Goal: Task Accomplishment & Management: Use online tool/utility

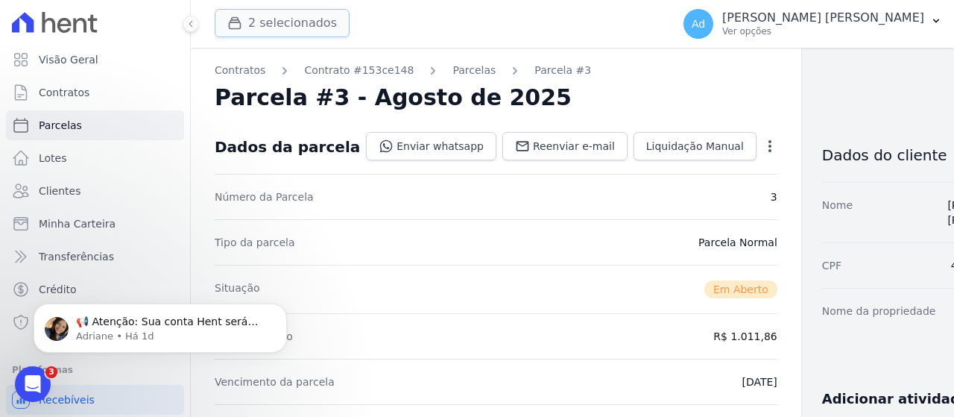
click at [286, 24] on button "2 selecionados" at bounding box center [282, 23] width 135 height 28
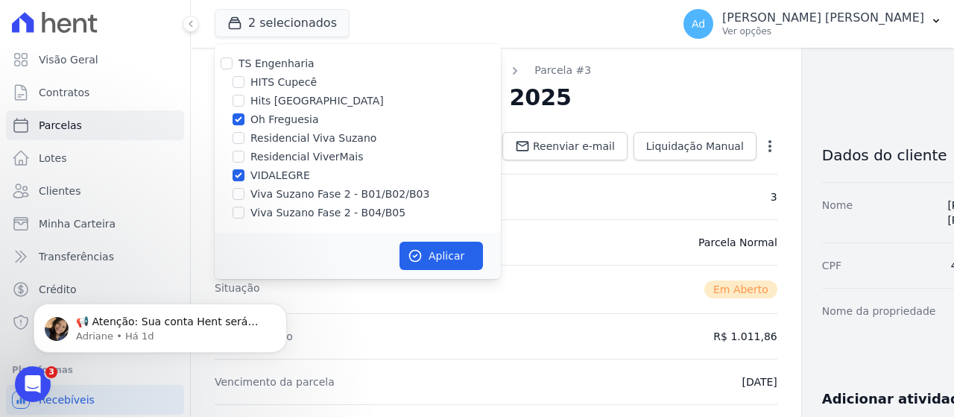
click at [260, 177] on label "VIDALEGRE" at bounding box center [281, 176] width 60 height 16
click at [245, 177] on input "VIDALEGRE" at bounding box center [239, 175] width 12 height 12
checkbox input "false"
click at [259, 125] on label "Oh Freguesia" at bounding box center [285, 120] width 69 height 16
click at [245, 125] on input "Oh Freguesia" at bounding box center [239, 119] width 12 height 12
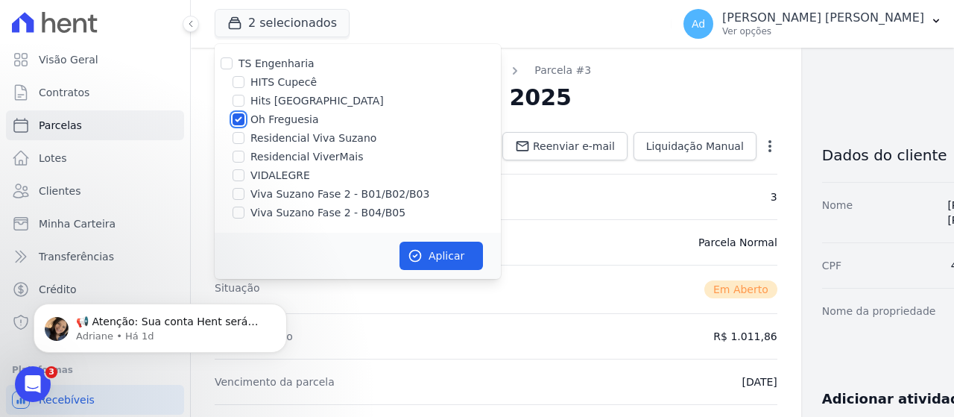
checkbox input "false"
click at [286, 195] on label "Viva Suzano Fase 2 - B01/B02/B03" at bounding box center [340, 194] width 179 height 16
click at [245, 195] on input "Viva Suzano Fase 2 - B01/B02/B03" at bounding box center [239, 194] width 12 height 12
checkbox input "true"
click at [268, 214] on label "Viva Suzano Fase 2 - B04/B05" at bounding box center [328, 213] width 155 height 16
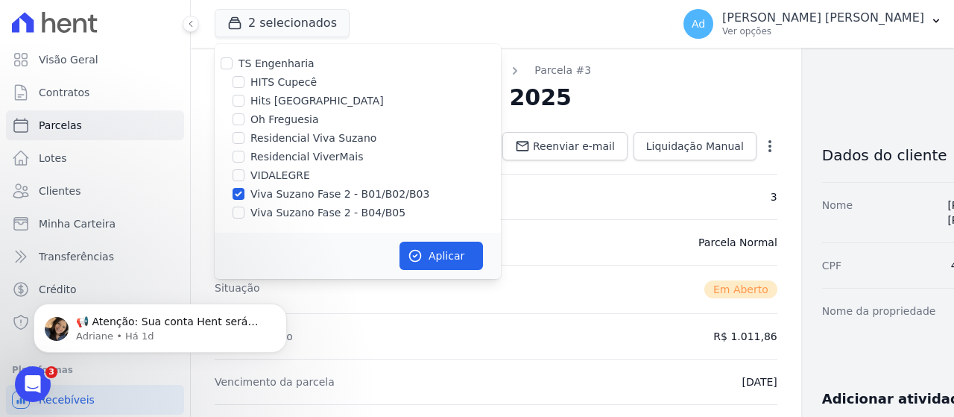
click at [245, 214] on input "Viva Suzano Fase 2 - B04/B05" at bounding box center [239, 213] width 12 height 12
checkbox input "true"
click at [416, 251] on icon "button" at bounding box center [415, 255] width 15 height 15
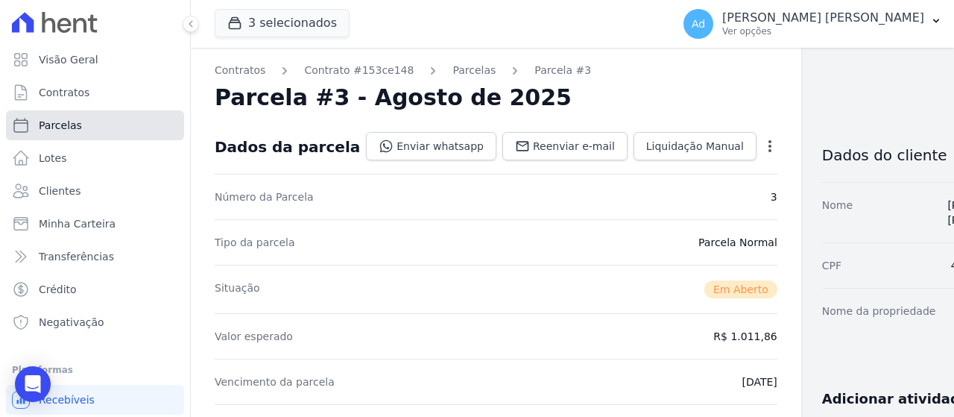
click at [123, 134] on link "Parcelas" at bounding box center [95, 125] width 178 height 30
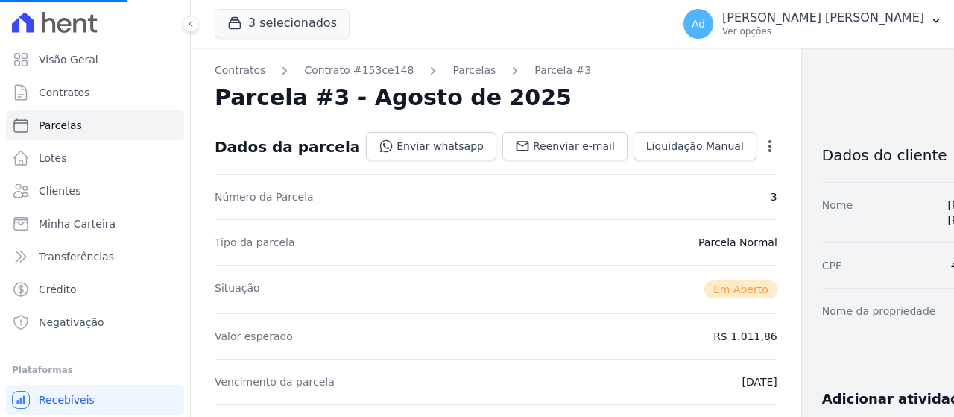
select select
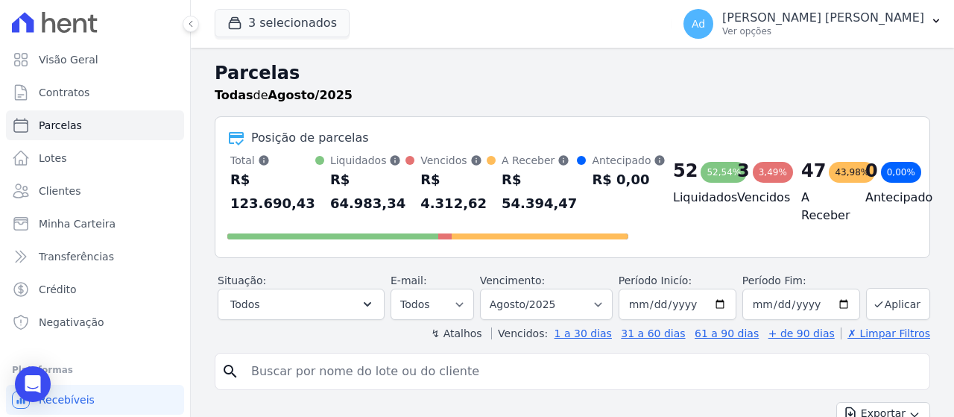
scroll to position [149, 0]
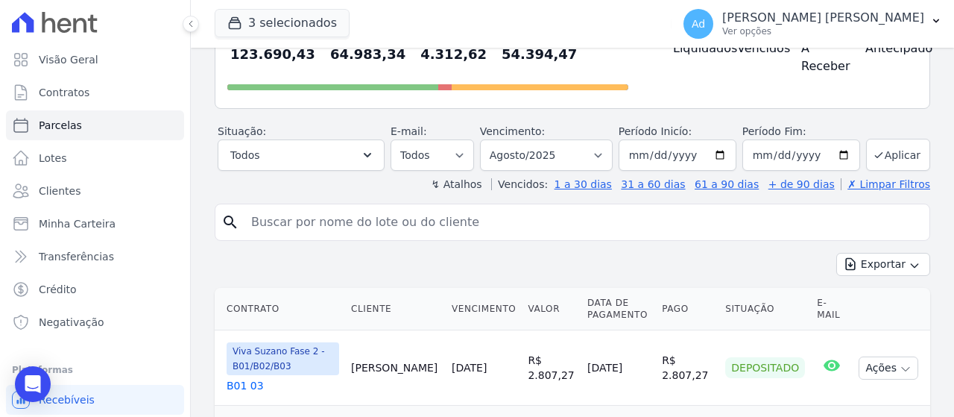
click at [391, 227] on input "search" at bounding box center [582, 222] width 681 height 30
type input "b01 13"
select select
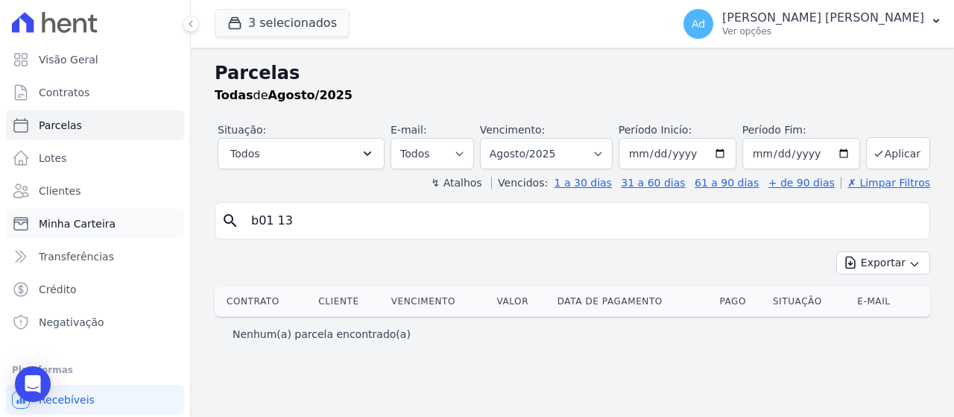
drag, startPoint x: 337, startPoint y: 216, endPoint x: 167, endPoint y: 214, distance: 170.0
click at [167, 214] on div "Visão Geral Contratos [GEOGRAPHIC_DATA] Lotes Clientes Minha Carteira Transferê…" at bounding box center [477, 208] width 954 height 417
click at [356, 233] on input "search" at bounding box center [582, 221] width 681 height 30
type input "[PERSON_NAME]"
select select
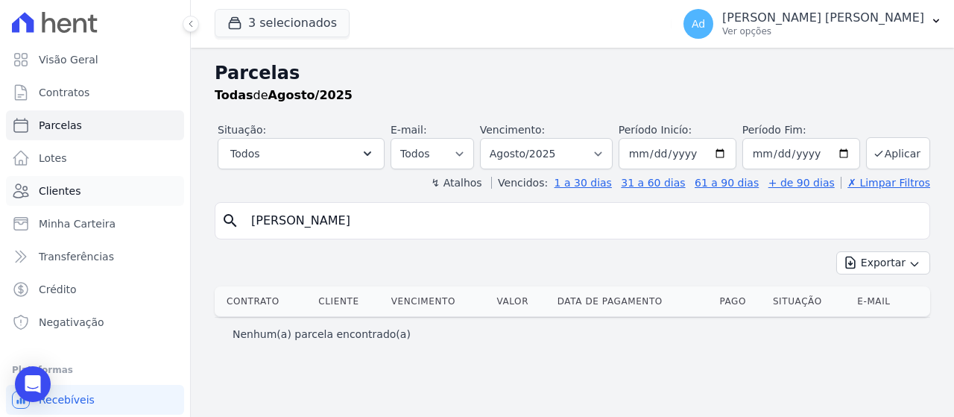
click at [116, 185] on link "Clientes" at bounding box center [95, 191] width 178 height 30
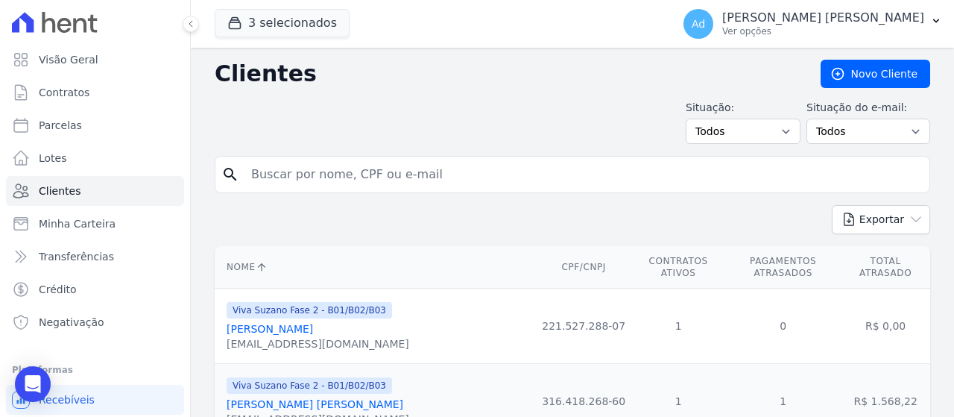
click at [368, 181] on input "search" at bounding box center [582, 175] width 681 height 30
type input "[PERSON_NAME]"
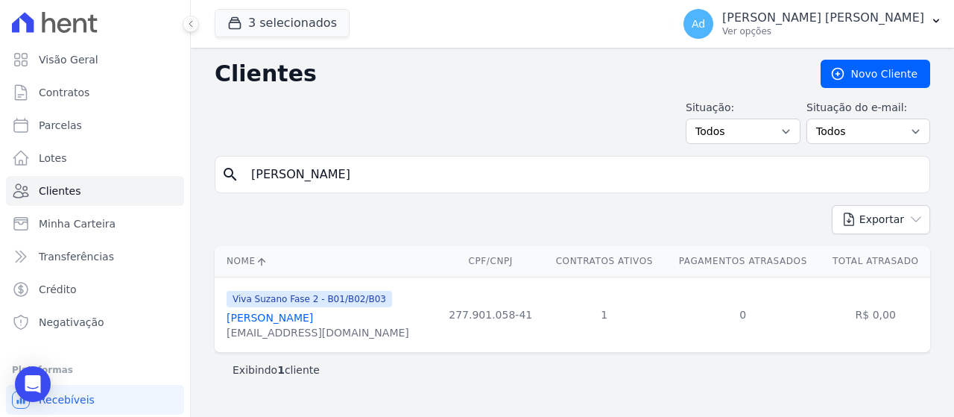
click at [315, 306] on span "Viva Suzano Fase 2 - B01/B02/B03" at bounding box center [310, 299] width 166 height 16
click at [313, 314] on link "[PERSON_NAME]" at bounding box center [270, 318] width 86 height 12
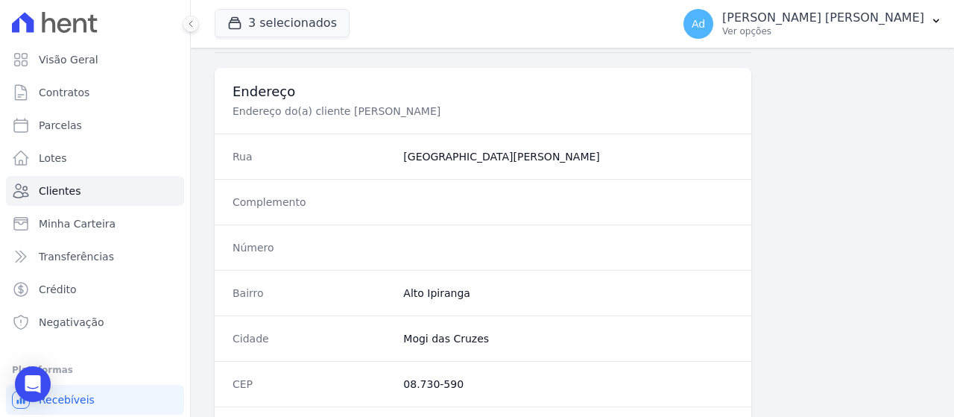
scroll to position [990, 0]
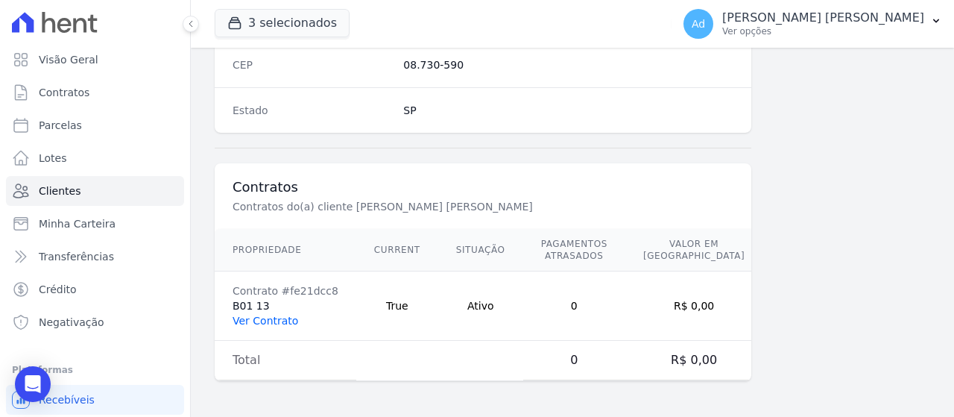
click at [255, 316] on link "Ver Contrato" at bounding box center [266, 321] width 66 height 12
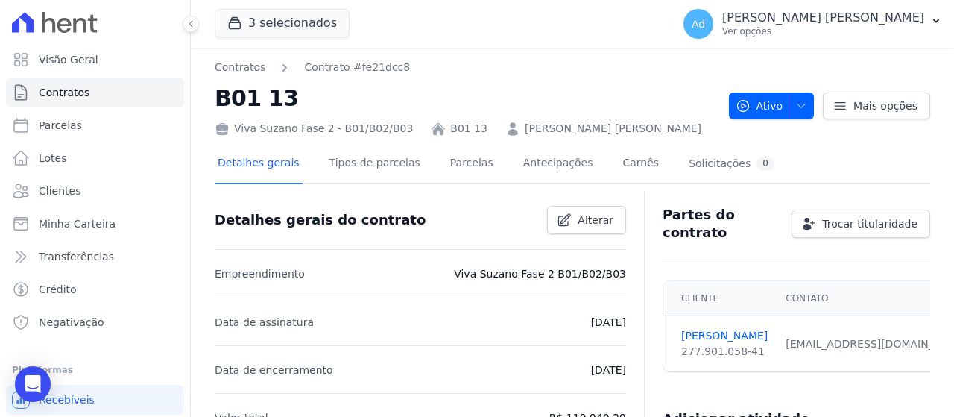
click at [408, 165] on div "Detalhes gerais Tipos de parcelas [GEOGRAPHIC_DATA] Antecipações [PERSON_NAME] …" at bounding box center [496, 165] width 563 height 40
click at [447, 166] on link "Parcelas" at bounding box center [471, 165] width 49 height 40
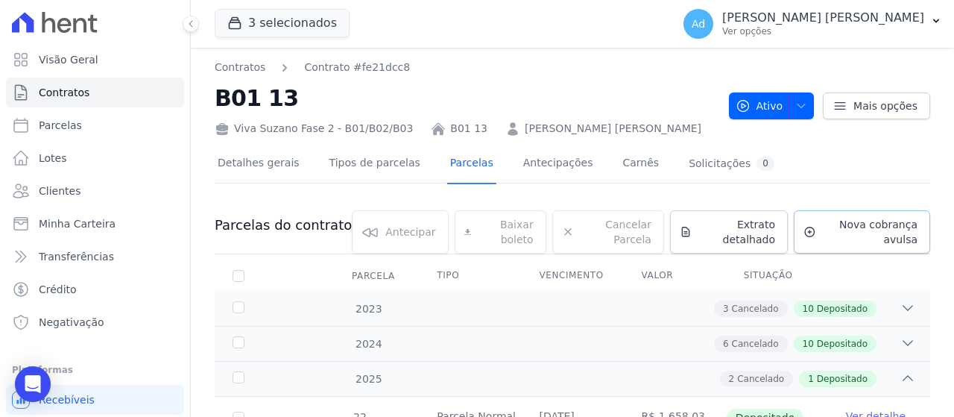
click at [869, 236] on span "Nova cobrança avulsa" at bounding box center [869, 232] width 95 height 30
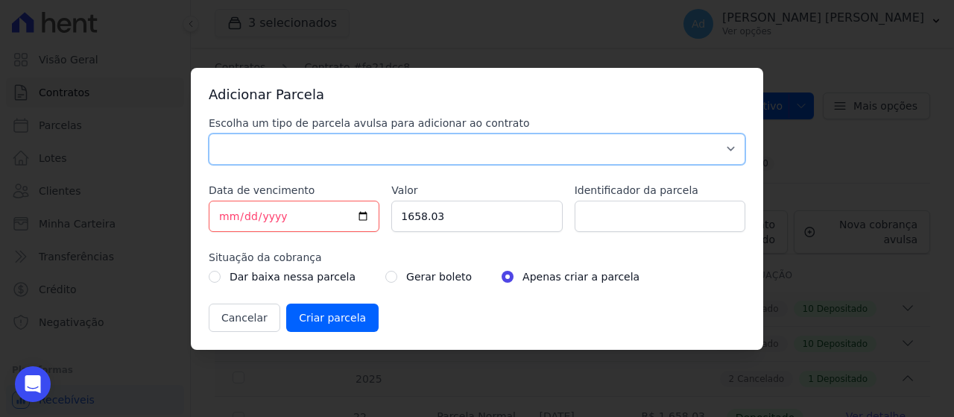
click at [355, 161] on select "Parcela Normal Sinal Caução Intercalada Chaves Pré Chaves Pós Chaves Taxas Quit…" at bounding box center [477, 148] width 537 height 31
select select "standard"
click at [209, 133] on select "Parcela Normal Sinal Caução Intercalada Chaves Pré Chaves Pós Chaves Taxas Quit…" at bounding box center [477, 148] width 537 height 31
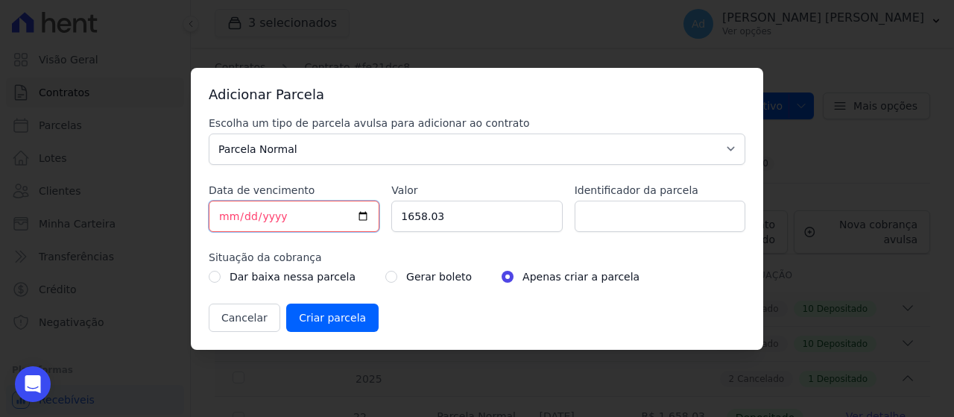
click at [226, 218] on input "[DATE]" at bounding box center [294, 216] width 171 height 31
type input "[DATE]"
drag, startPoint x: 488, startPoint y: 222, endPoint x: 402, endPoint y: 218, distance: 86.6
click at [402, 218] on input "1658.03" at bounding box center [476, 216] width 171 height 31
click at [438, 224] on input "Valor" at bounding box center [476, 216] width 171 height 31
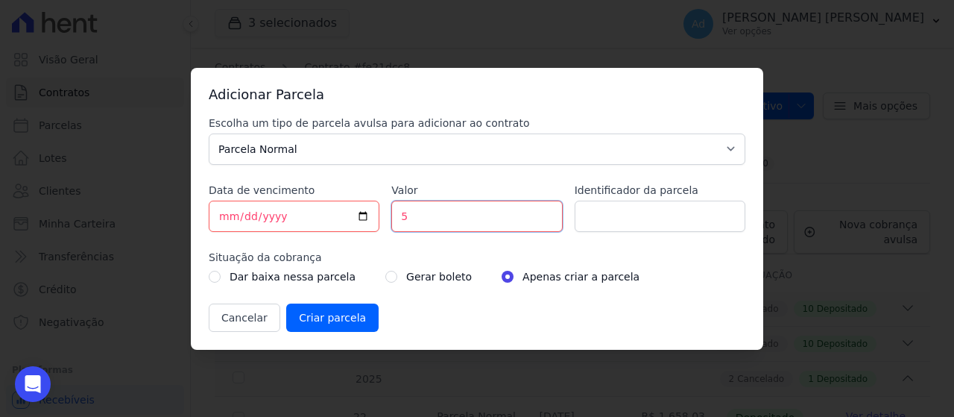
type input "50"
type input "50569.60"
click at [621, 215] on input "Identificador da parcela" at bounding box center [660, 216] width 171 height 31
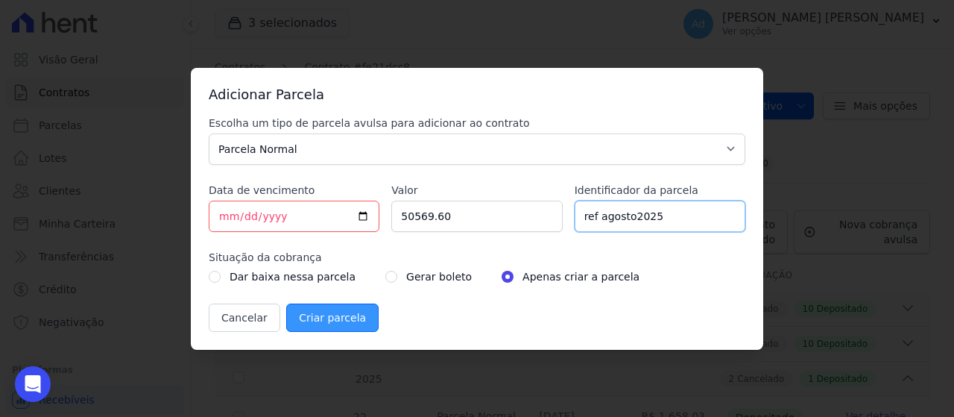
type input "ref agosto2025"
click at [303, 312] on input "Criar parcela" at bounding box center [332, 317] width 92 height 28
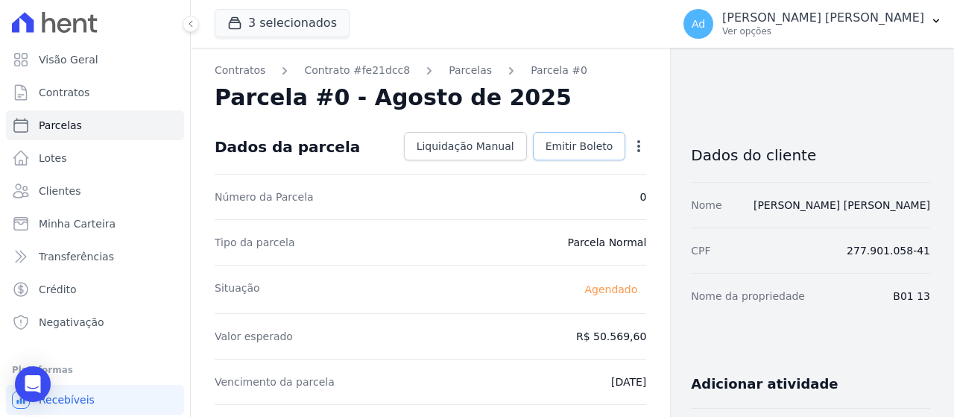
click at [591, 138] on link "Emitir Boleto" at bounding box center [579, 146] width 93 height 28
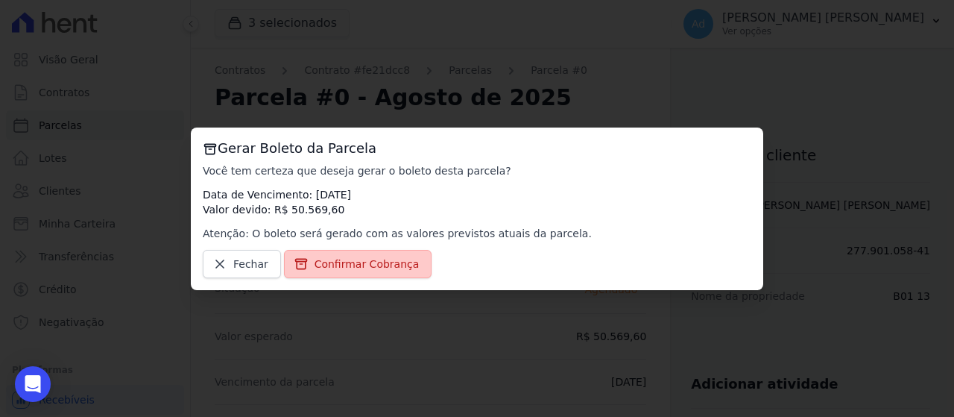
click at [321, 257] on span "Confirmar Cobrança" at bounding box center [367, 263] width 105 height 15
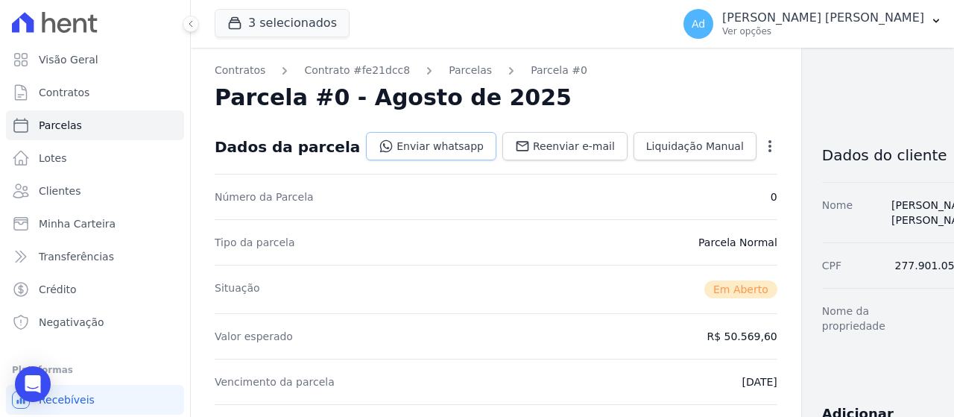
click at [383, 151] on link "Enviar whatsapp" at bounding box center [431, 146] width 130 height 28
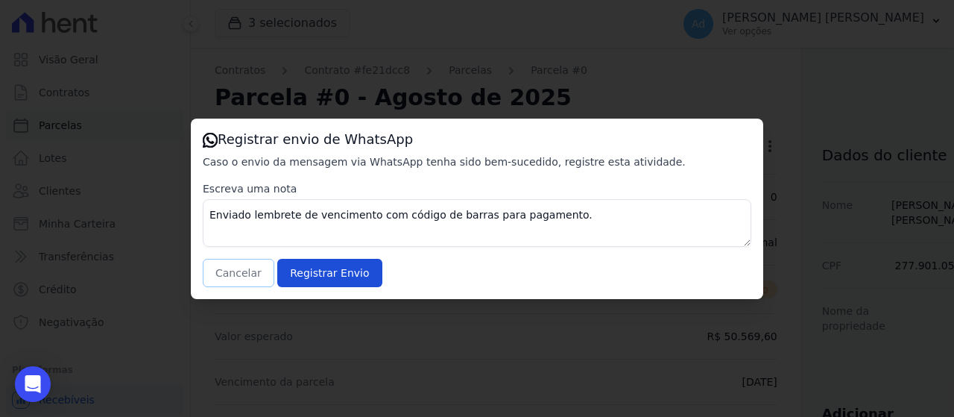
click at [232, 274] on button "Cancelar" at bounding box center [239, 273] width 72 height 28
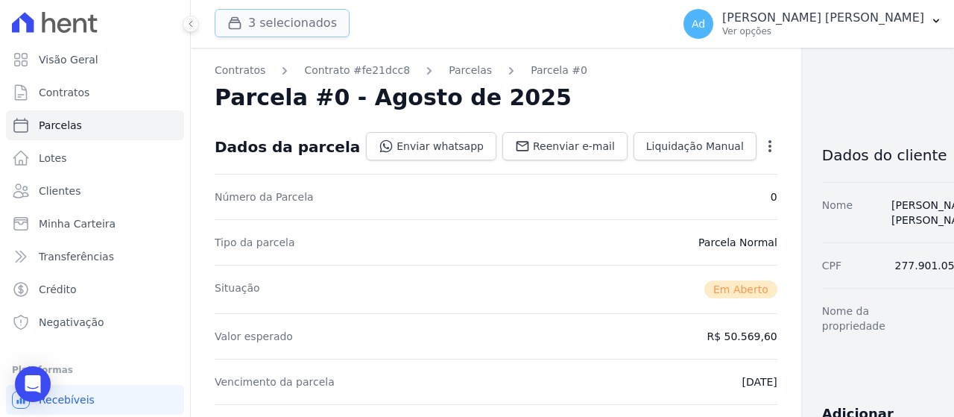
click at [298, 31] on button "3 selecionados" at bounding box center [282, 23] width 135 height 28
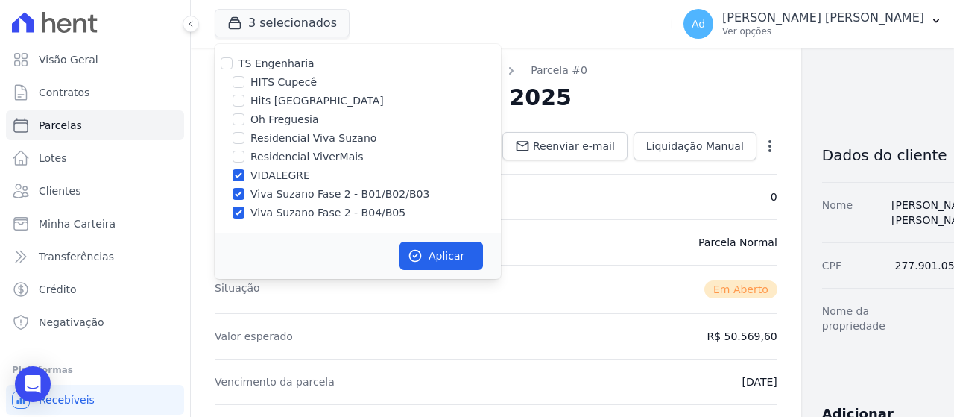
click at [264, 177] on label "VIDALEGRE" at bounding box center [281, 176] width 60 height 16
click at [245, 177] on input "VIDALEGRE" at bounding box center [239, 175] width 12 height 12
checkbox input "false"
click at [422, 262] on icon "button" at bounding box center [415, 255] width 15 height 15
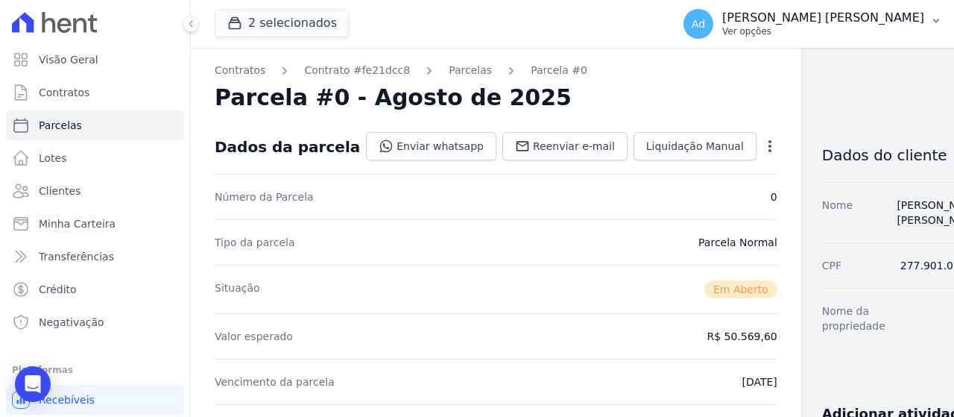
click at [884, 36] on p "Ver opções" at bounding box center [823, 31] width 202 height 12
